Goal: Task Accomplishment & Management: Use online tool/utility

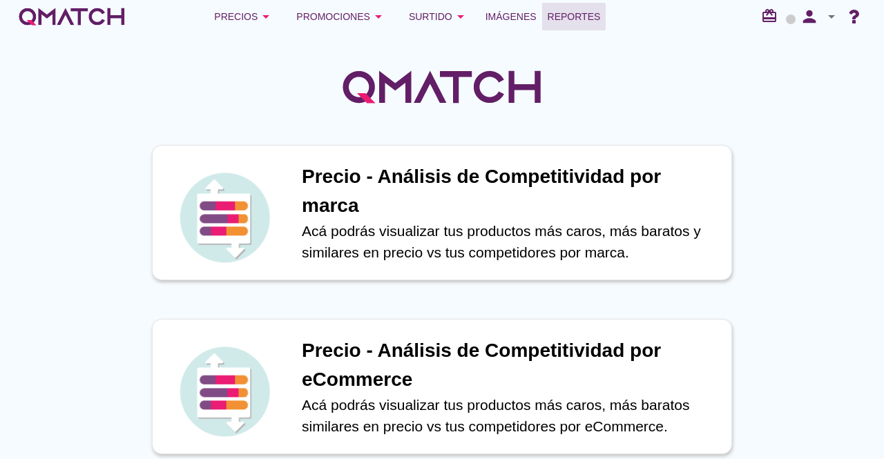
click at [585, 16] on span "Reportes" at bounding box center [573, 16] width 53 height 17
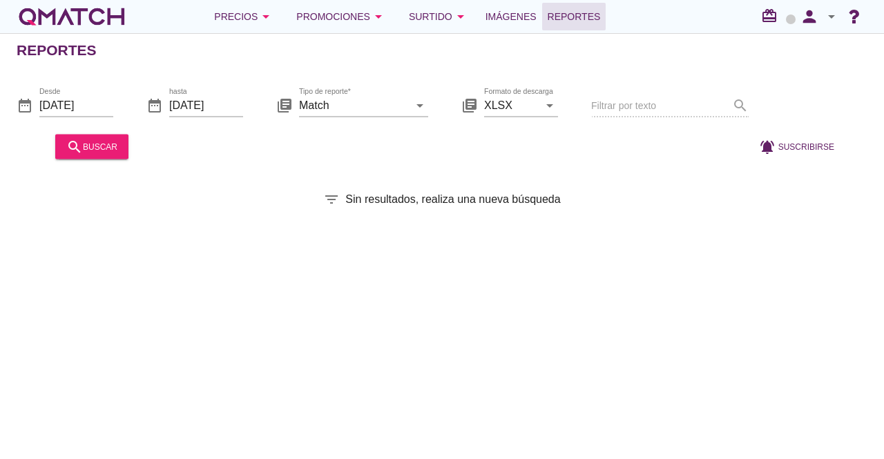
drag, startPoint x: 596, startPoint y: 0, endPoint x: 567, endPoint y: 245, distance: 246.9
click at [567, 244] on div "Reportes date_range Desde [DATE] date_range hasta [DATE] library_books Tipo de …" at bounding box center [442, 246] width 884 height 426
click at [381, 110] on input "Match" at bounding box center [354, 105] width 110 height 22
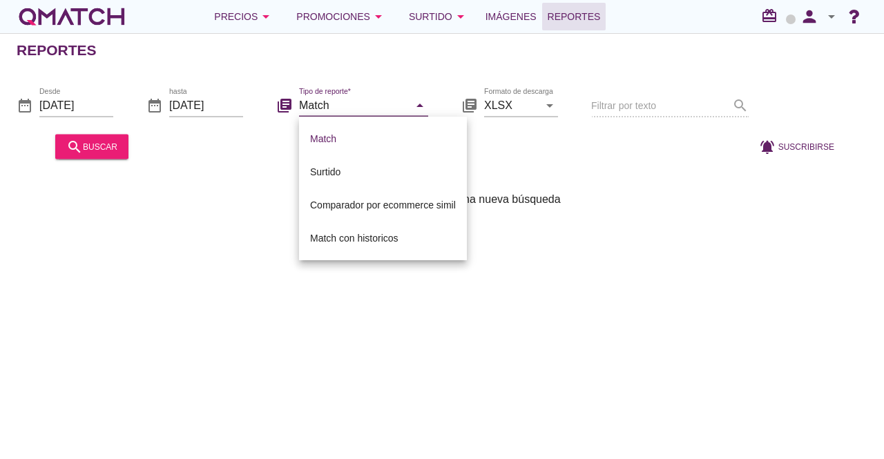
click at [381, 110] on input "Match" at bounding box center [354, 105] width 110 height 22
click at [233, 193] on div "filter_list Sin resultados, realiza una nueva búsqueda" at bounding box center [442, 199] width 884 height 17
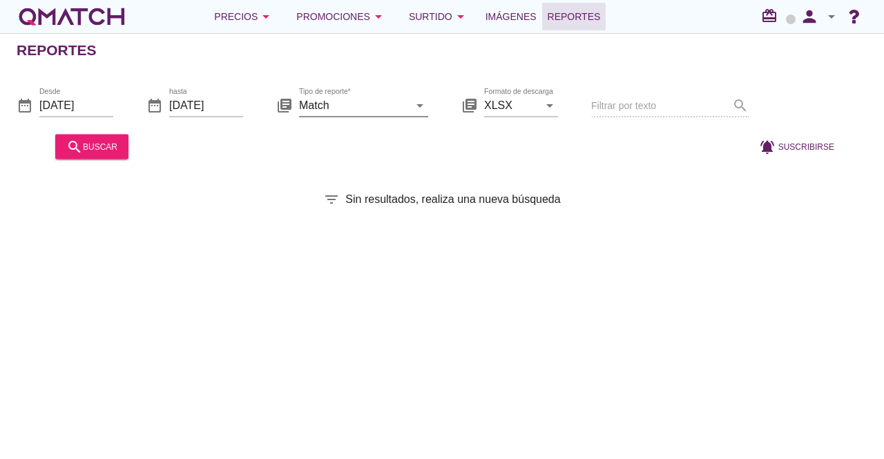
click at [382, 100] on input "Match" at bounding box center [354, 105] width 110 height 22
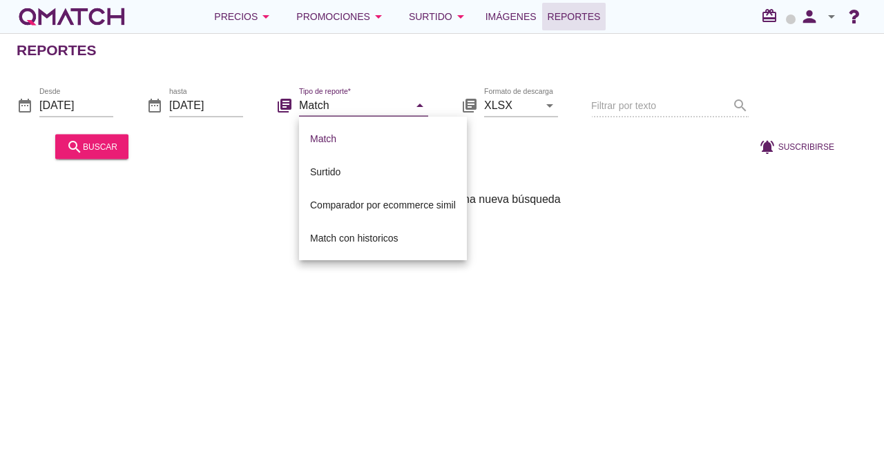
click at [262, 188] on div "Reportes date_range Desde [DATE] date_range hasta [DATE] library_books Tipo de …" at bounding box center [442, 246] width 884 height 426
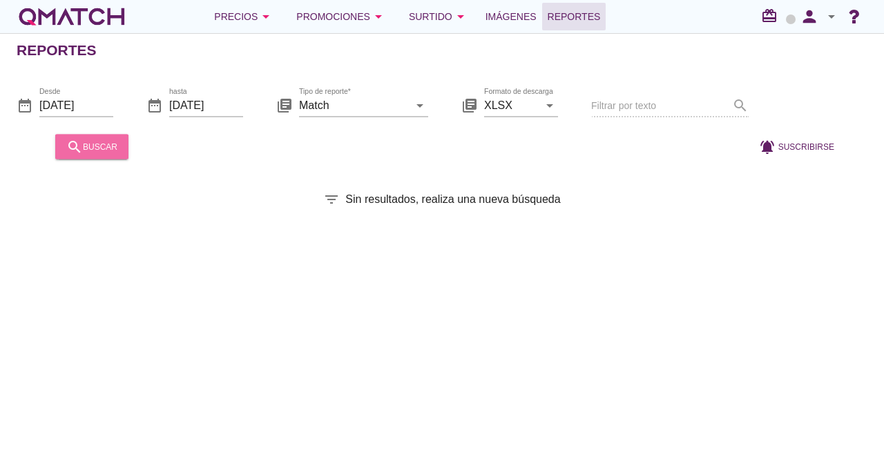
click at [115, 147] on div "search buscar" at bounding box center [91, 146] width 51 height 17
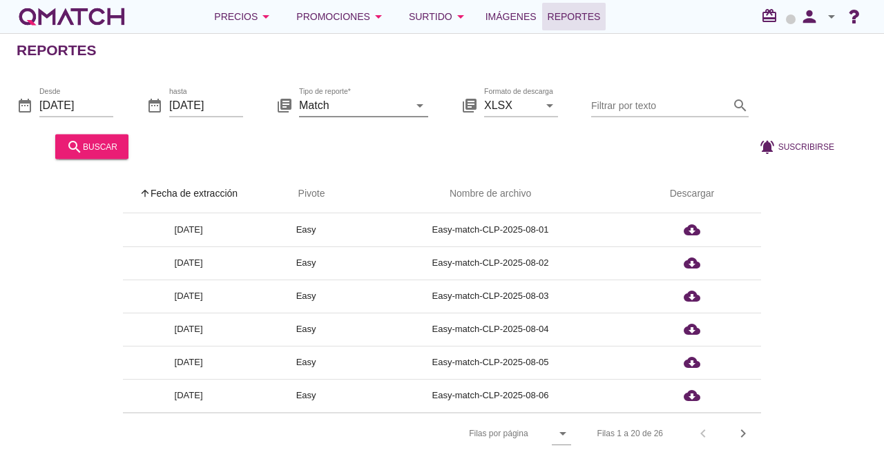
click at [327, 103] on input "Match" at bounding box center [354, 105] width 110 height 22
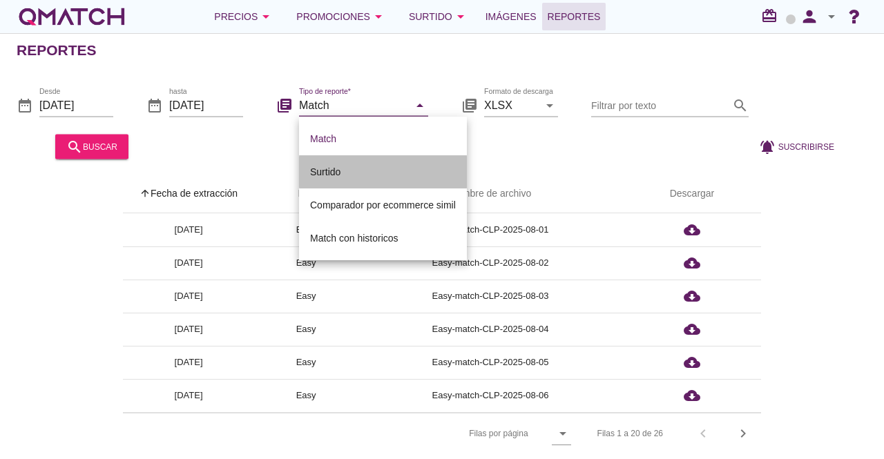
click at [345, 171] on div "Surtido" at bounding box center [383, 172] width 146 height 17
type input "Surtido"
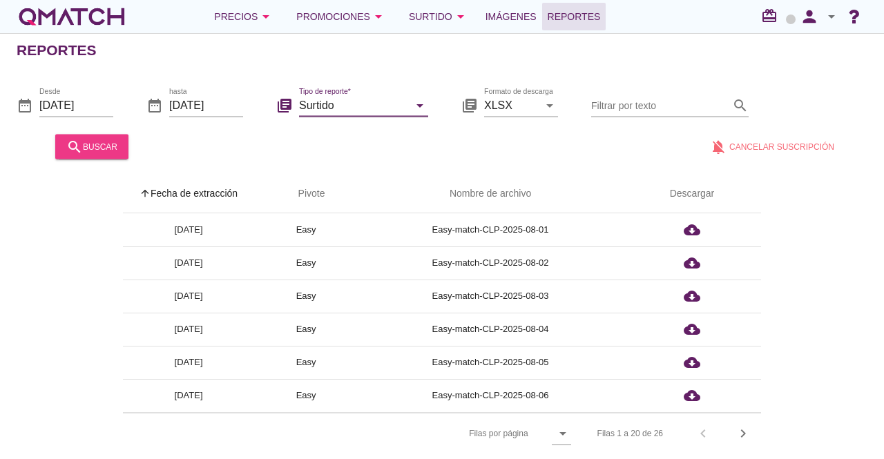
click at [104, 137] on button "search buscar" at bounding box center [91, 146] width 73 height 25
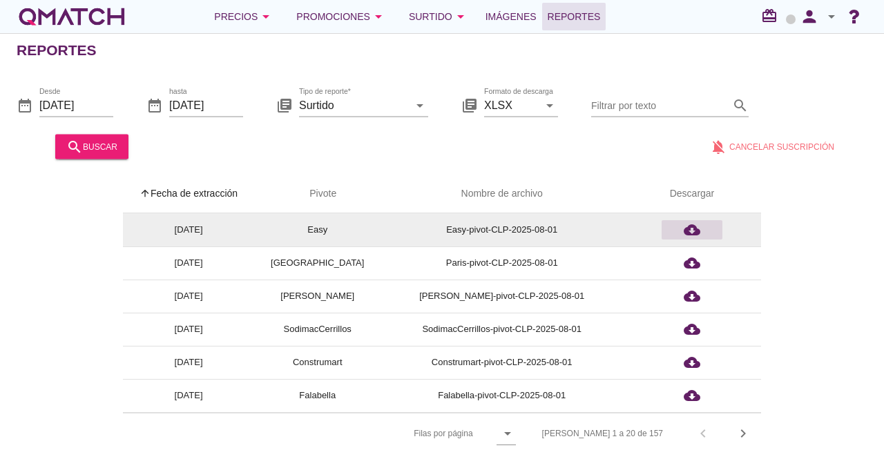
click at [694, 235] on icon "cloud_download" at bounding box center [691, 230] width 17 height 17
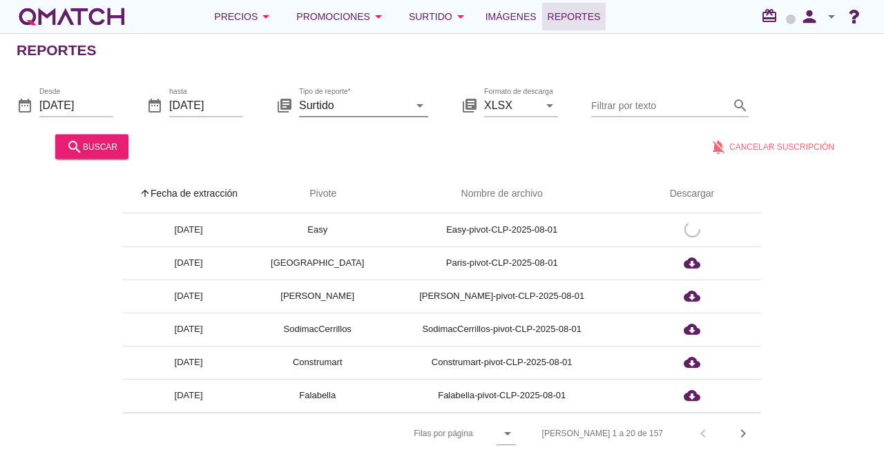
click at [410, 105] on div "arrow_drop_down" at bounding box center [418, 105] width 19 height 17
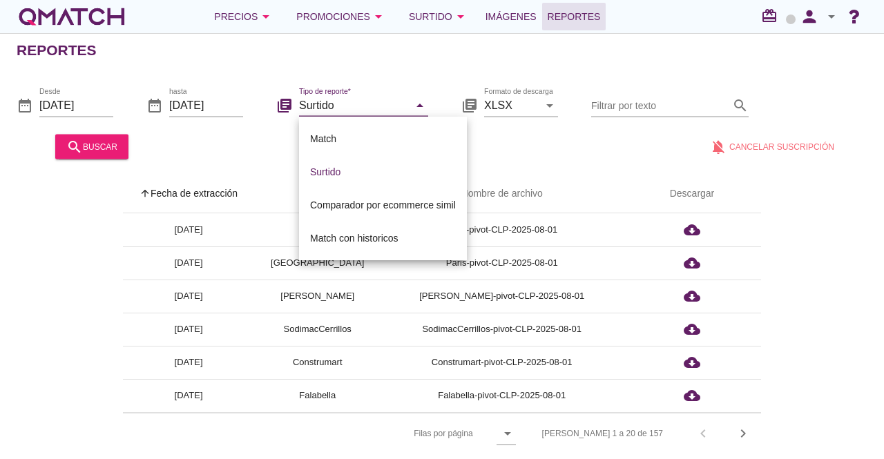
click at [791, 191] on div "arrow_upward Fecha de extracción arrow_upward Pivote Nombre de archivo Descarga…" at bounding box center [442, 314] width 851 height 279
